Goal: Transaction & Acquisition: Purchase product/service

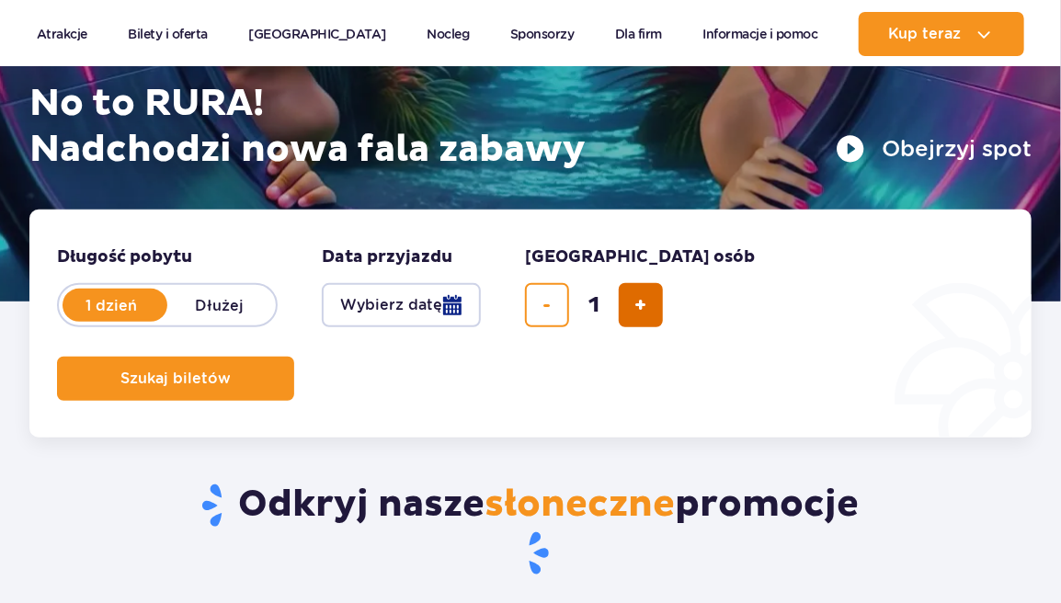
click at [643, 305] on span "dodaj bilet" at bounding box center [641, 305] width 12 height 0
type input "2"
click at [451, 317] on button "Wybierz datę" at bounding box center [401, 305] width 159 height 44
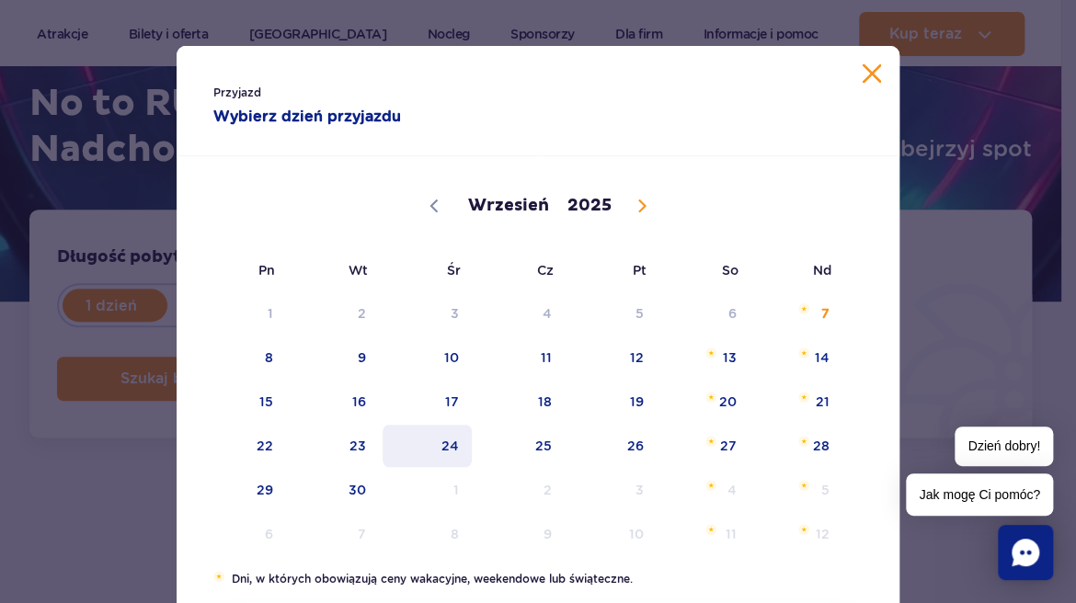
click at [439, 444] on span "24" at bounding box center [427, 446] width 93 height 42
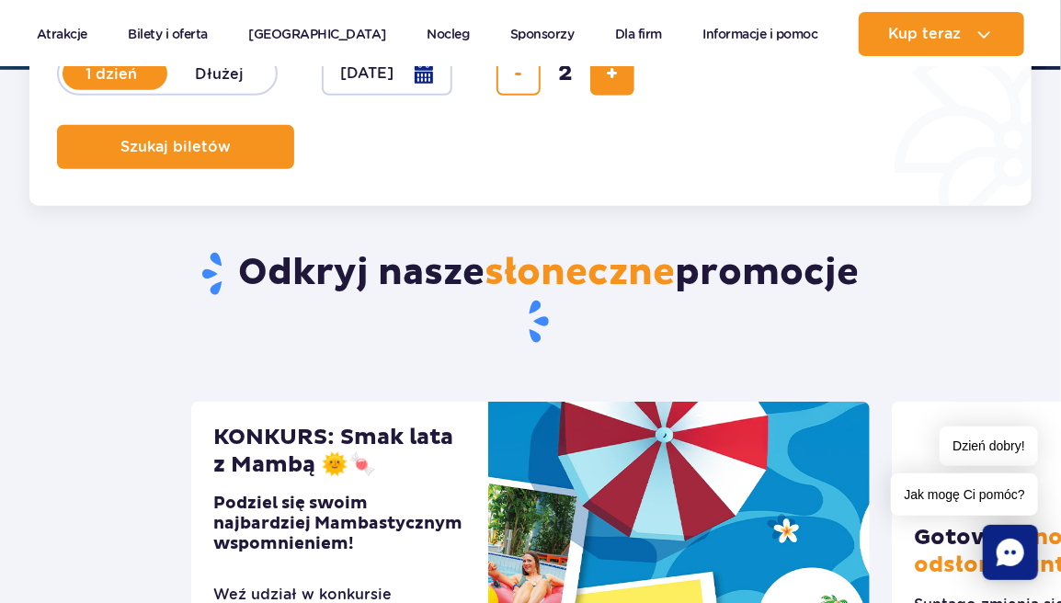
scroll to position [276, 0]
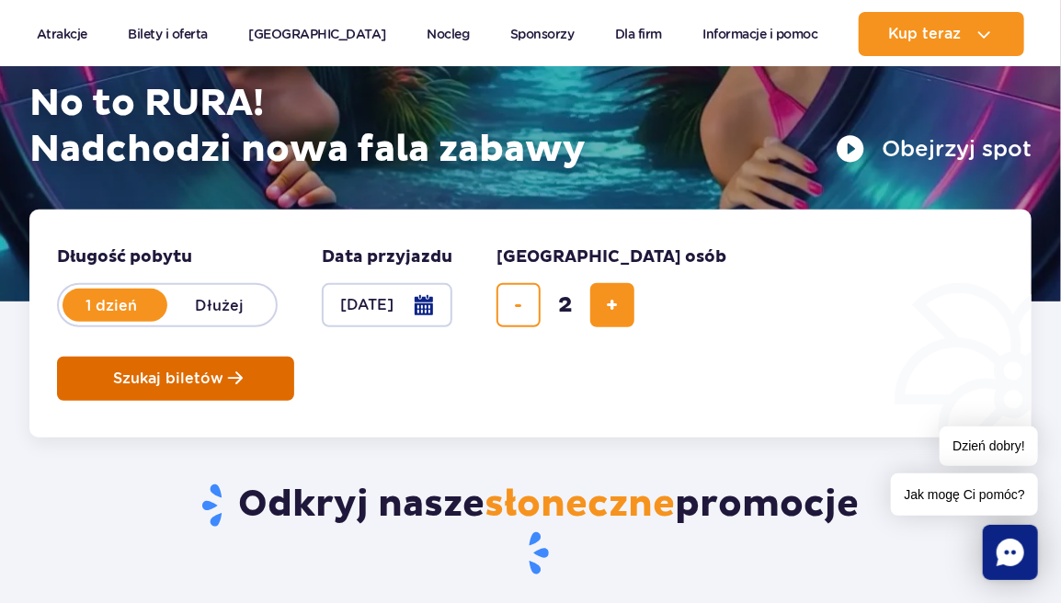
click at [227, 368] on button "Szukaj biletów" at bounding box center [175, 379] width 237 height 44
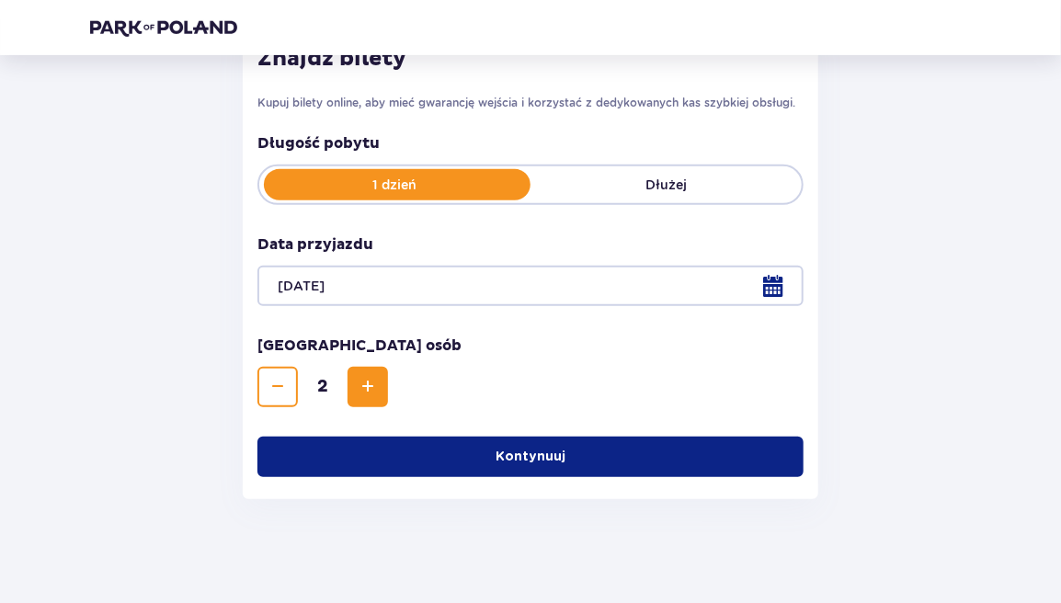
scroll to position [278, 0]
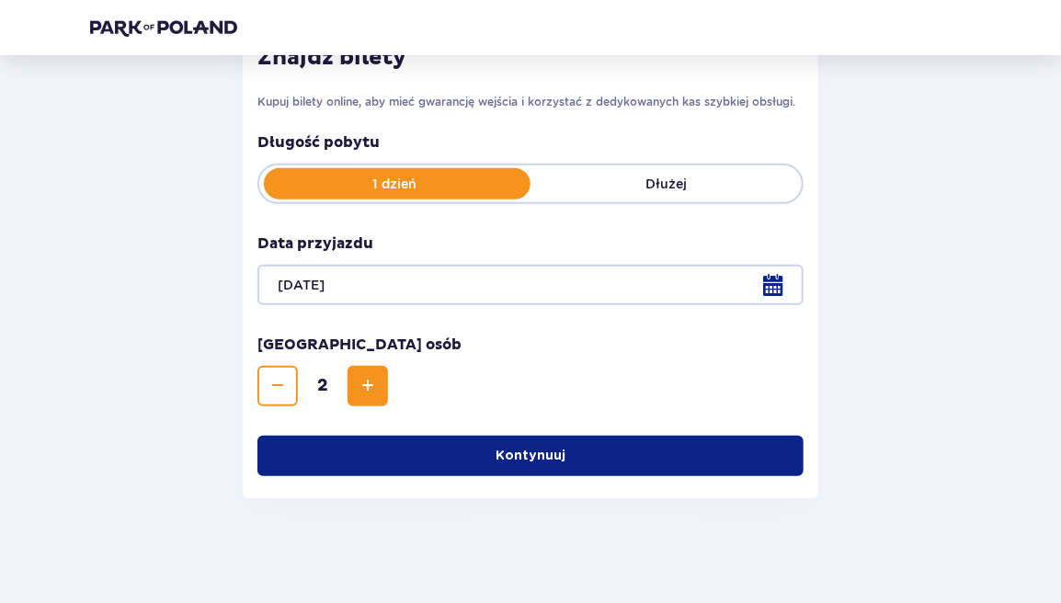
click at [456, 455] on button "Kontynuuj" at bounding box center [530, 456] width 546 height 40
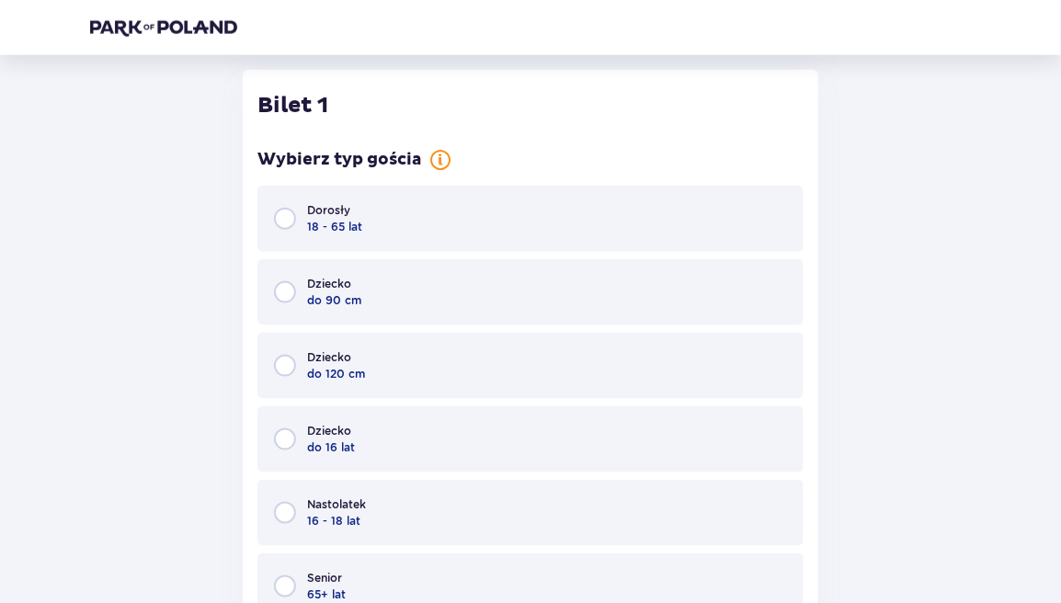
click at [391, 222] on div "Dorosły 18 - 65 lat" at bounding box center [530, 219] width 546 height 66
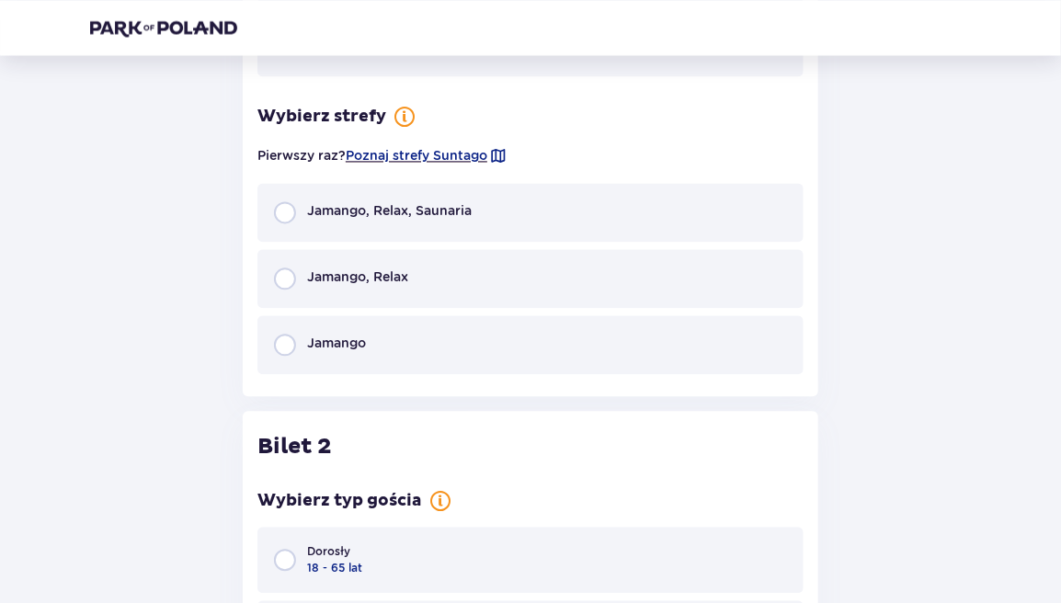
scroll to position [1447, 0]
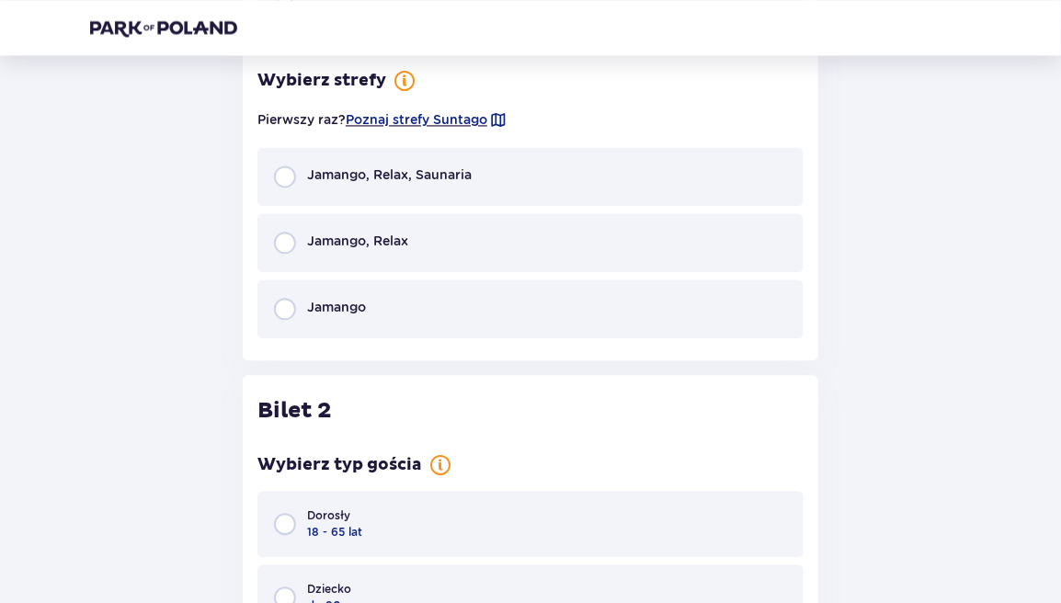
click at [407, 190] on div "Jamango, Relax, Saunaria" at bounding box center [530, 176] width 546 height 59
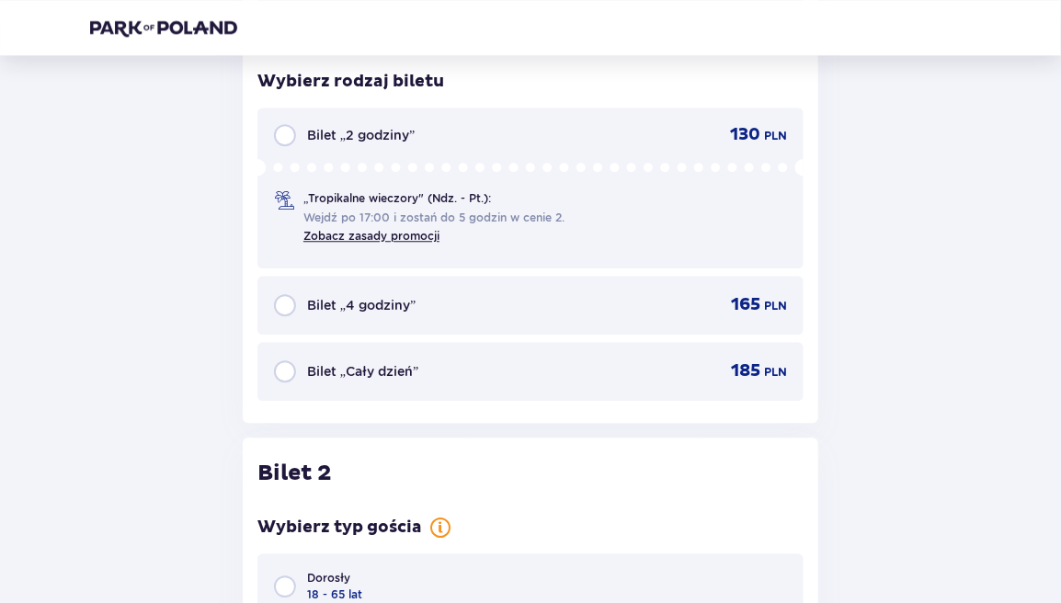
scroll to position [1745, 0]
click at [423, 370] on div "Bilet „Cały dzień” 185 PLN" at bounding box center [530, 370] width 513 height 22
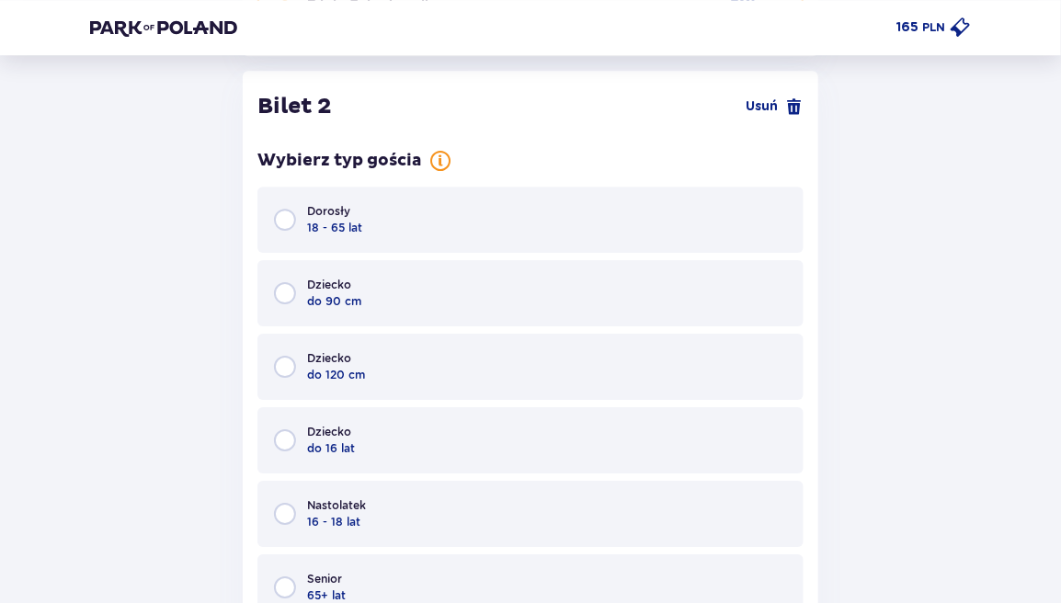
click at [408, 232] on div "Dorosły 18 - 65 lat" at bounding box center [530, 220] width 546 height 66
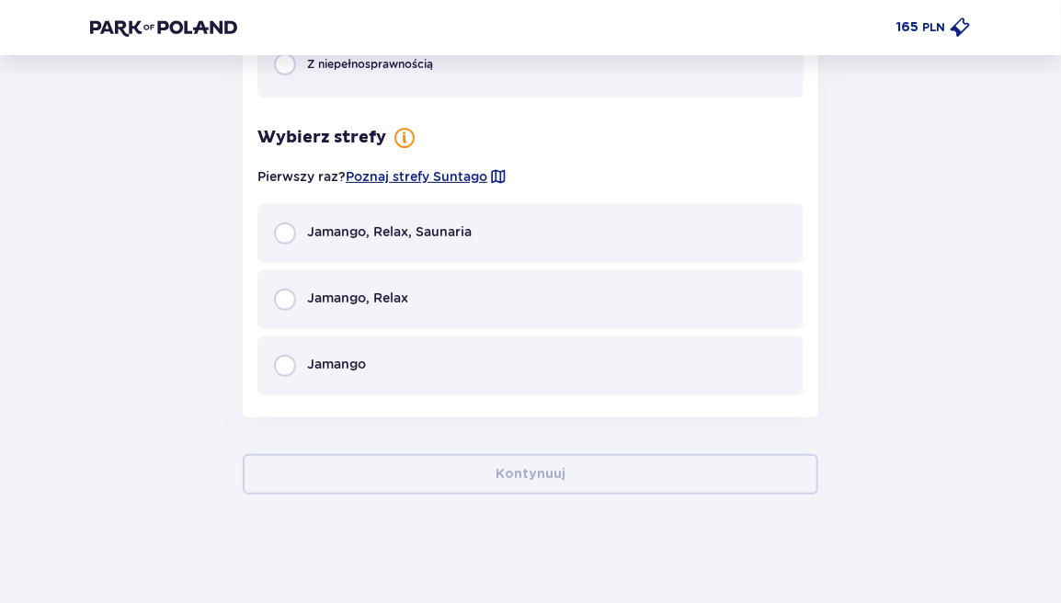
click at [481, 234] on div "Jamango, Relax, Saunaria" at bounding box center [530, 233] width 546 height 59
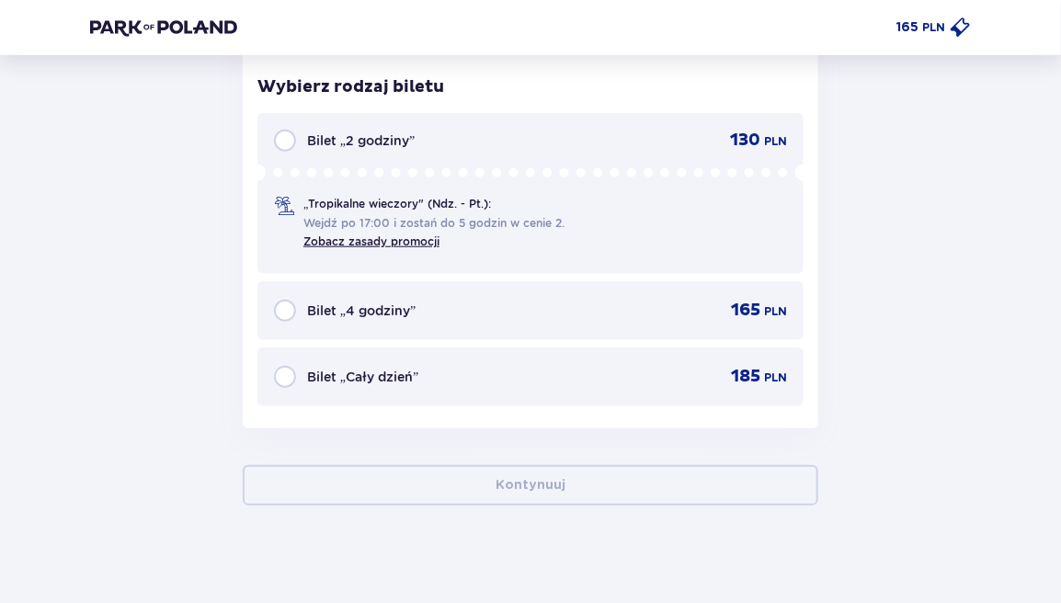
scroll to position [3134, 0]
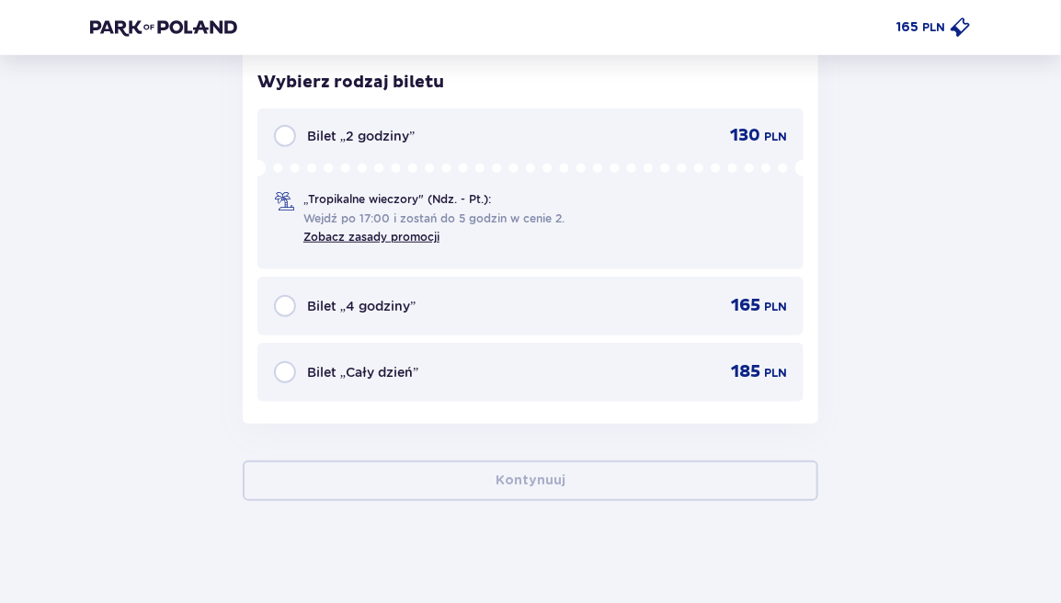
click at [517, 346] on div "Bilet „Cały dzień” 185 PLN" at bounding box center [530, 372] width 546 height 59
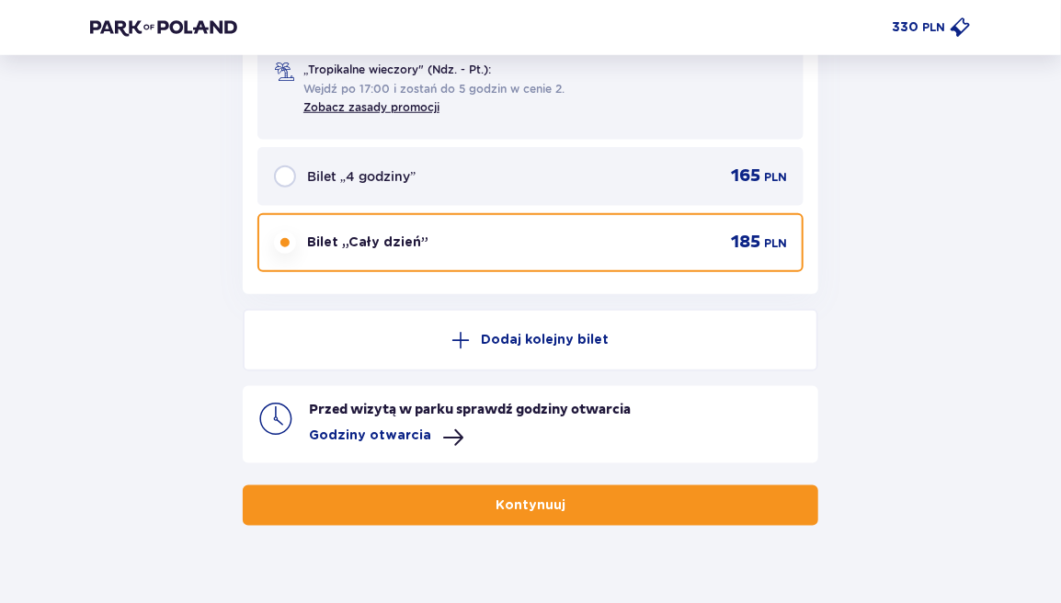
scroll to position [3294, 0]
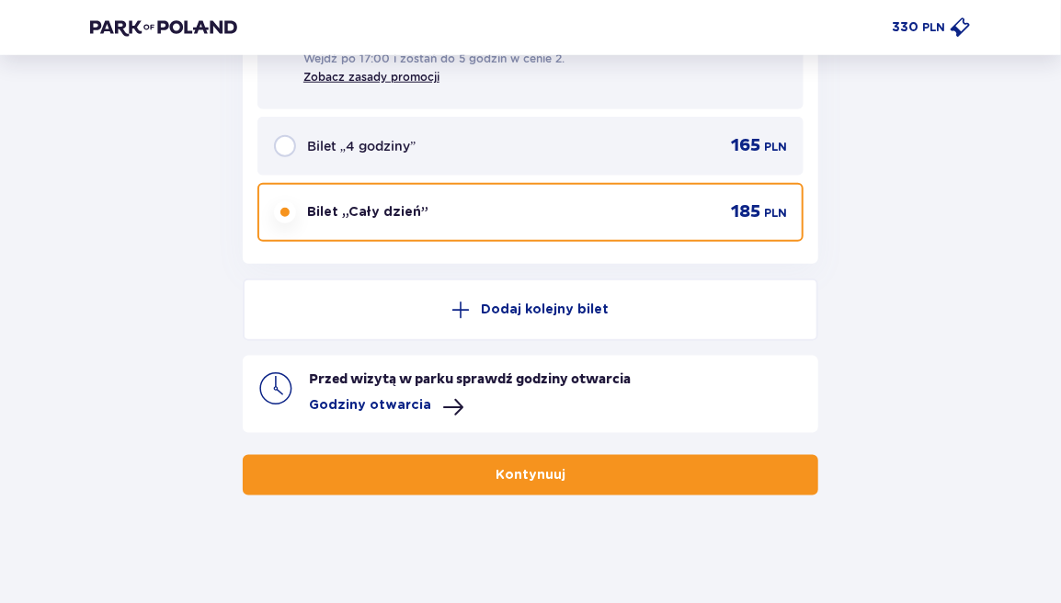
click at [548, 473] on p "Kontynuuj" at bounding box center [531, 475] width 70 height 18
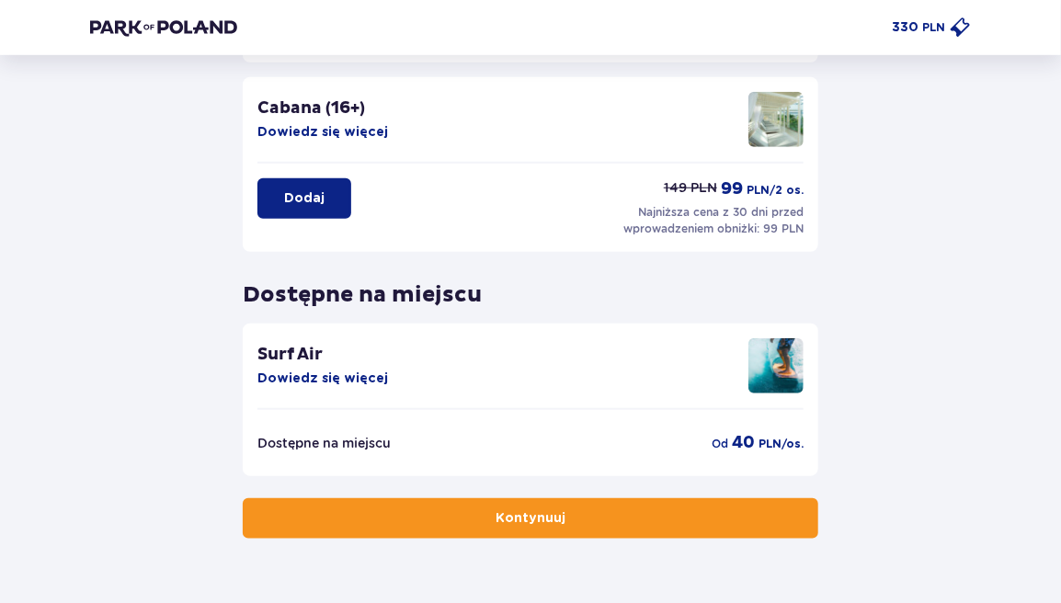
scroll to position [504, 0]
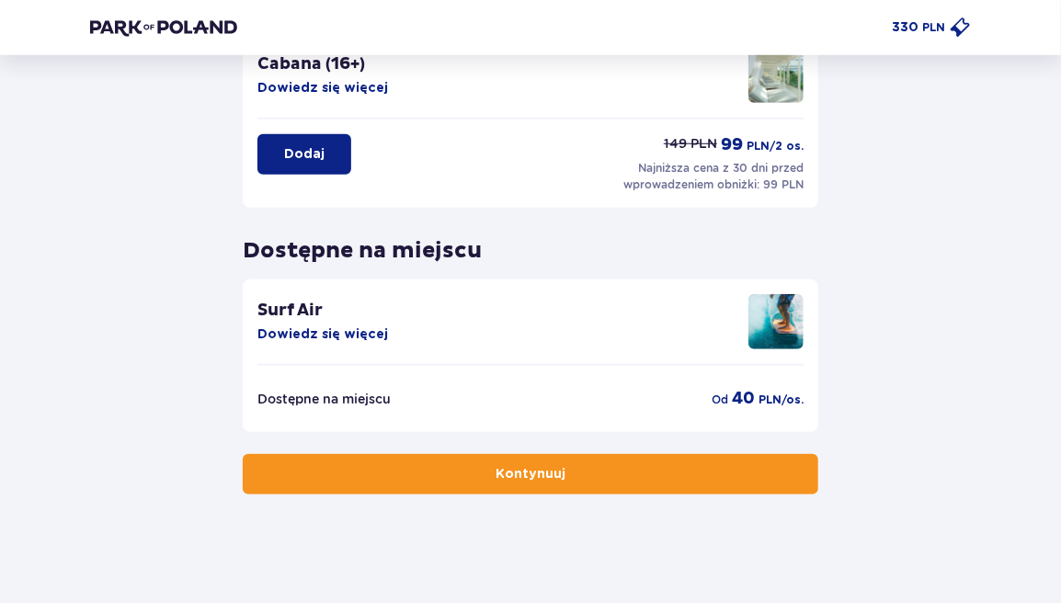
click at [587, 477] on button "Kontynuuj" at bounding box center [531, 474] width 576 height 40
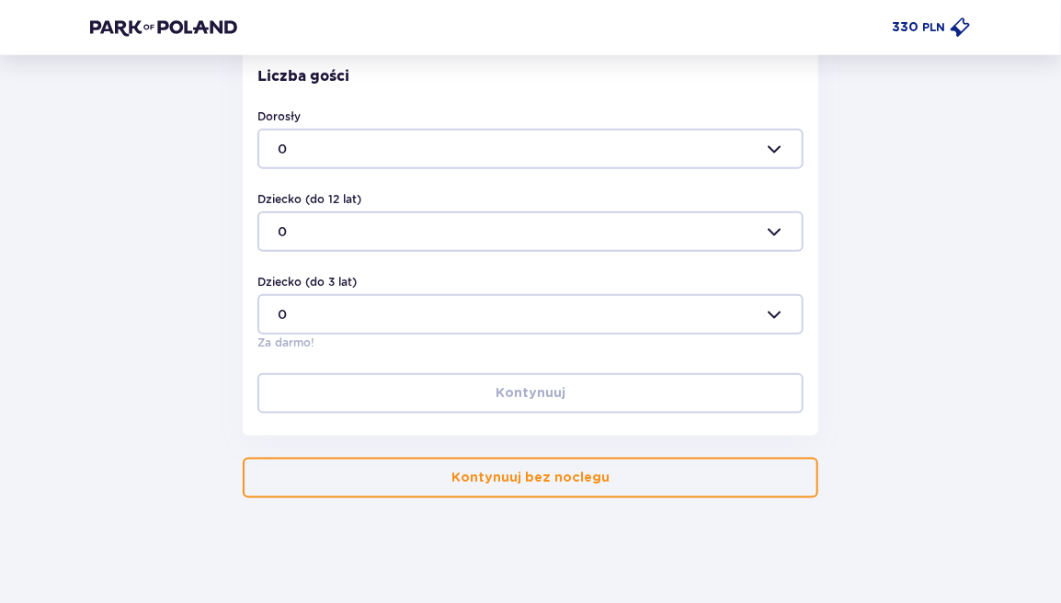
scroll to position [623, 0]
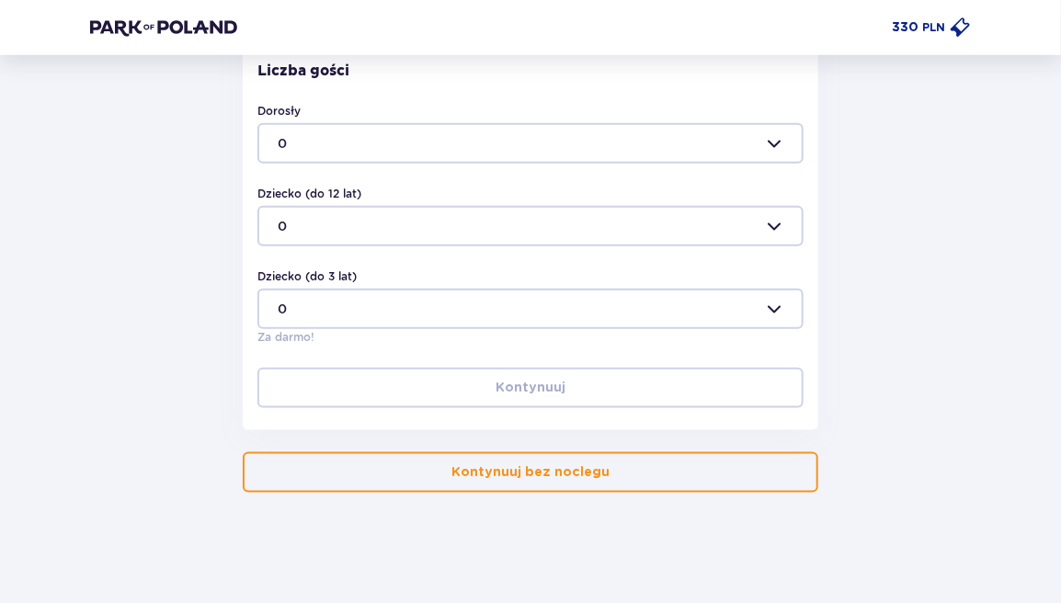
click at [593, 484] on button "Kontynuuj bez noclegu" at bounding box center [531, 472] width 576 height 40
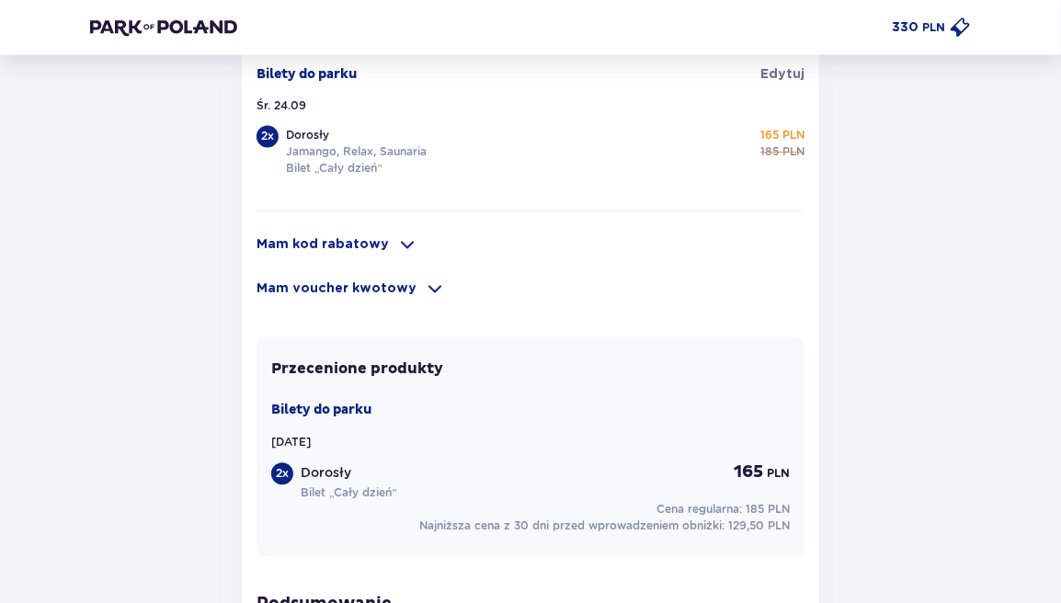
scroll to position [1379, 0]
